Goal: Task Accomplishment & Management: Use online tool/utility

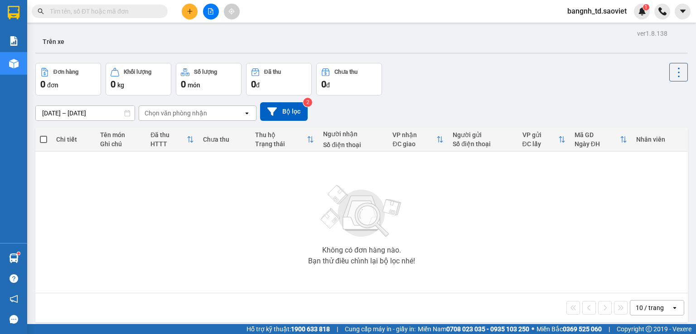
click at [116, 8] on input "text" at bounding box center [103, 11] width 107 height 10
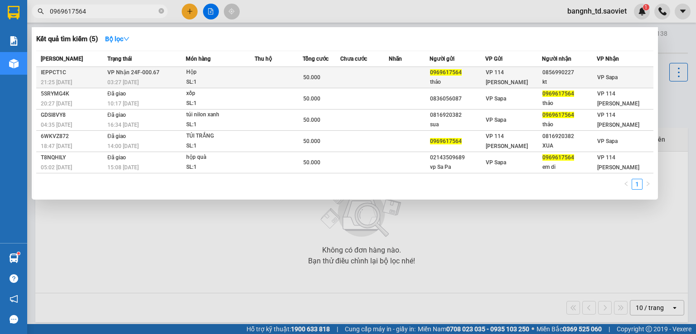
type input "0969617564"
click at [150, 71] on span "VP Nhận 24F-000.67" at bounding box center [133, 72] width 52 height 6
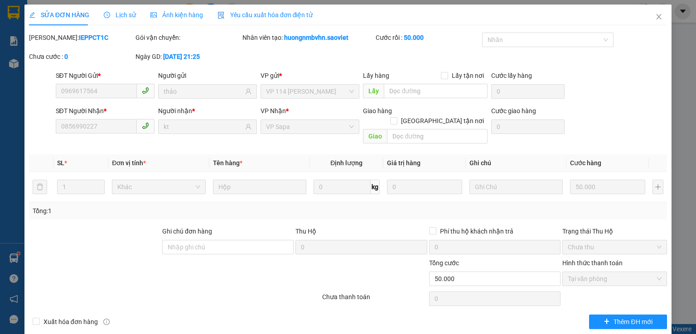
type input "0969617564"
type input "thảo"
type input "0856990227"
type input "kt"
type input "50.000"
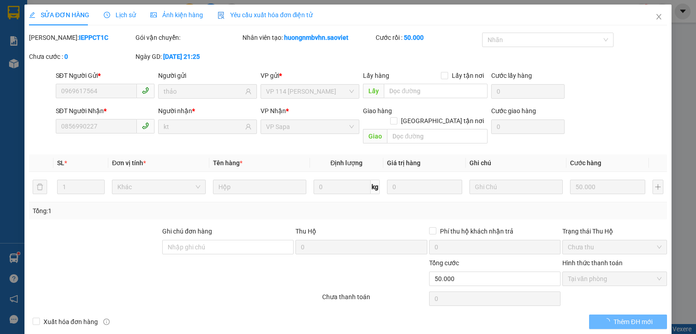
click at [122, 16] on span "Lịch sử" at bounding box center [120, 14] width 32 height 7
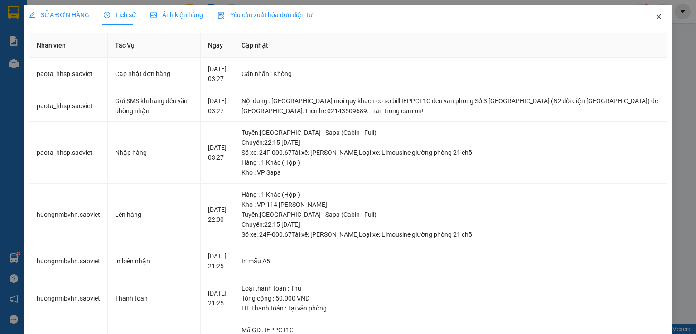
click at [658, 15] on span "Close" at bounding box center [658, 17] width 25 height 25
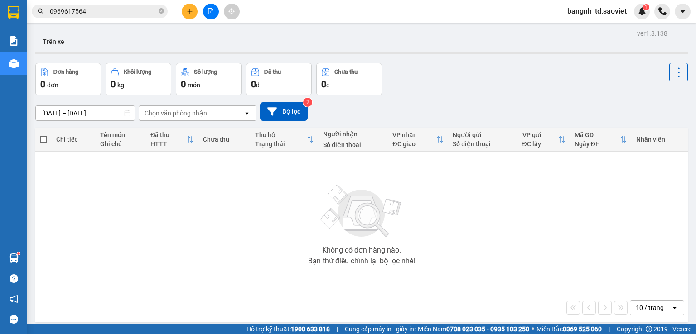
click at [92, 10] on input "0969617564" at bounding box center [103, 11] width 107 height 10
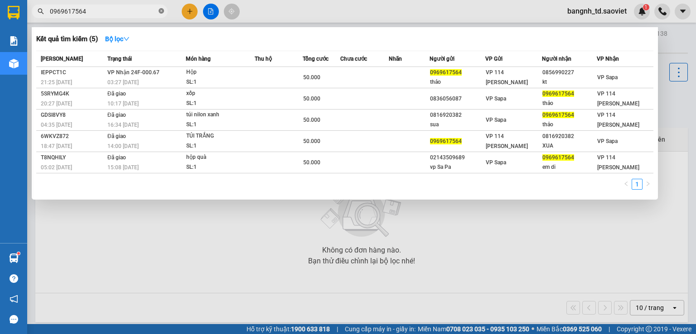
click at [162, 7] on span at bounding box center [161, 11] width 5 height 9
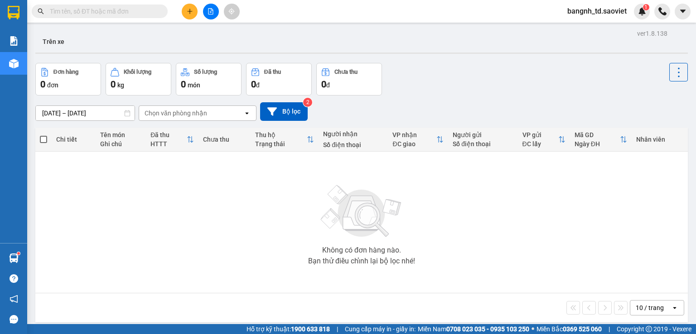
paste input "0968472385"
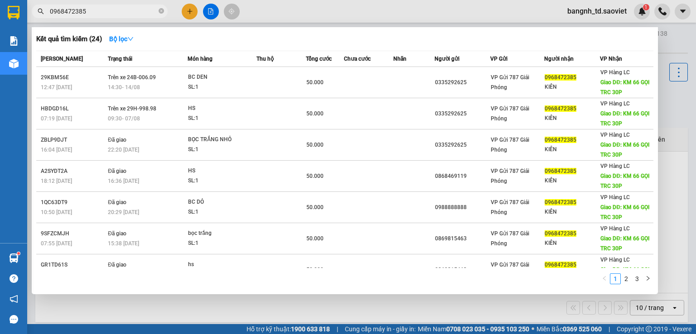
type input "0968472385"
click at [160, 12] on icon "close-circle" at bounding box center [161, 10] width 5 height 5
